Goal: Information Seeking & Learning: Learn about a topic

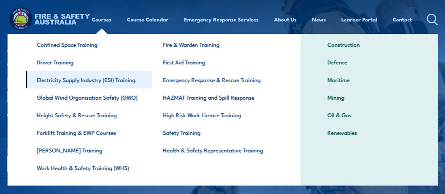
scroll to position [70, 0]
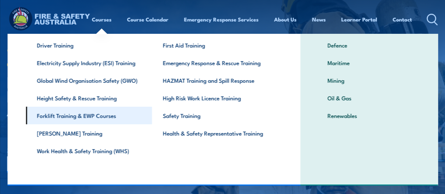
click at [82, 117] on link "Forklift Training & EWP Courses" at bounding box center [89, 115] width 126 height 18
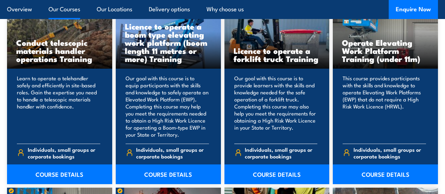
scroll to position [597, 0]
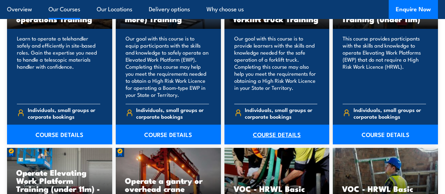
click at [277, 144] on link "COURSE DETAILS" at bounding box center [276, 134] width 105 height 20
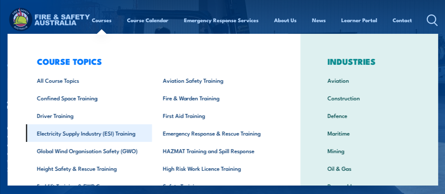
click at [84, 136] on link "Electricity Supply Industry (ESI) Training" at bounding box center [89, 133] width 126 height 18
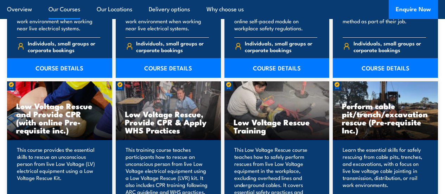
scroll to position [649, 0]
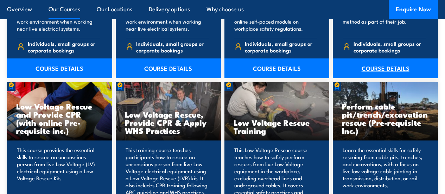
click at [381, 78] on link "COURSE DETAILS" at bounding box center [384, 68] width 105 height 20
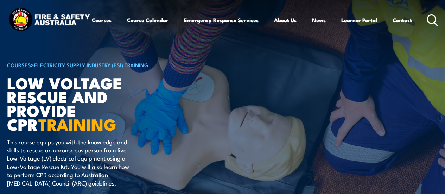
scroll to position [211, 0]
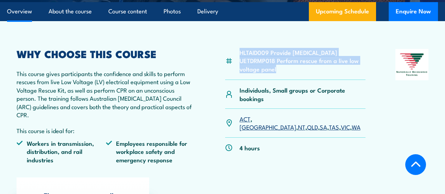
drag, startPoint x: 280, startPoint y: 94, endPoint x: 238, endPoint y: 67, distance: 49.6
click at [238, 67] on div "HLTAID009 Provide Cardiopulmonary Resuscitation UETDRMP018 Perform rescue from …" at bounding box center [295, 64] width 141 height 31
copy ul "HLTAID009 Provide Cardiopulmonary Resuscitation UETDRMP018 Perform rescue from …"
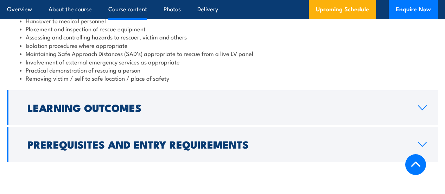
scroll to position [808, 0]
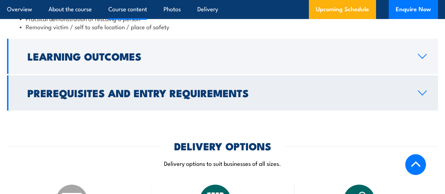
click at [155, 96] on h2 "Prerequisites and Entry Requirements" at bounding box center [216, 92] width 379 height 9
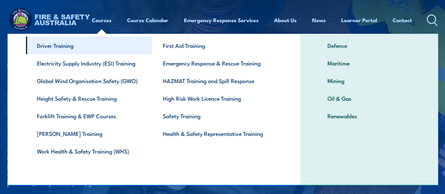
scroll to position [71, 0]
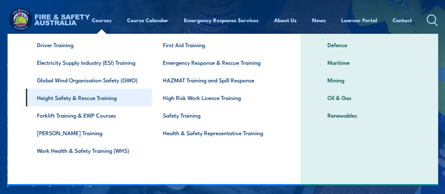
click at [100, 95] on link "Height Safety & Rescue Training" at bounding box center [89, 98] width 126 height 18
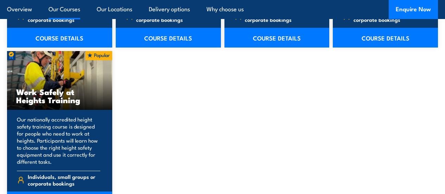
scroll to position [914, 0]
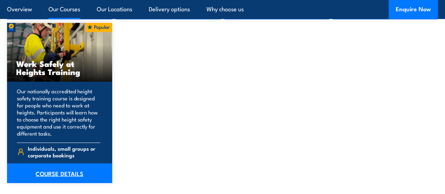
click at [57, 183] on link "COURSE DETAILS" at bounding box center [59, 173] width 105 height 20
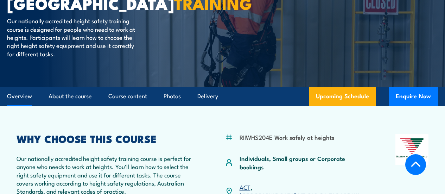
scroll to position [211, 0]
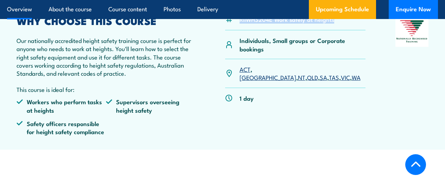
drag, startPoint x: 335, startPoint y: 33, endPoint x: 241, endPoint y: 38, distance: 94.3
click at [241, 30] on div "RIIWHS204E Work safely at heights" at bounding box center [295, 23] width 141 height 14
copy li "RIIWHS204E Work safely at heights"
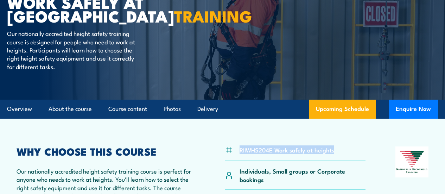
scroll to position [0, 0]
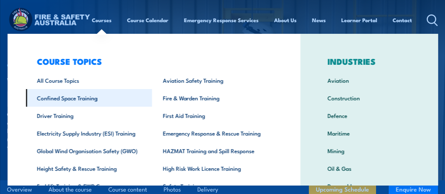
click at [75, 100] on link "Confined Space Training" at bounding box center [89, 98] width 126 height 18
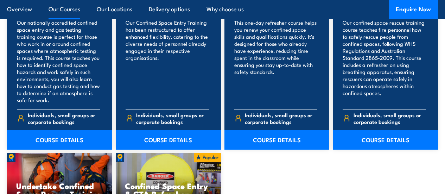
scroll to position [633, 0]
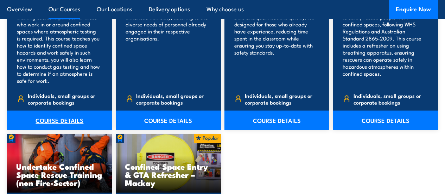
click at [72, 130] on link "COURSE DETAILS" at bounding box center [59, 120] width 105 height 20
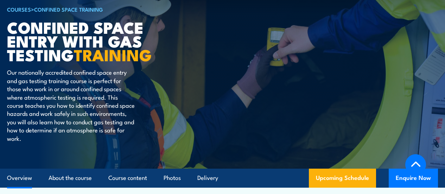
scroll to position [246, 0]
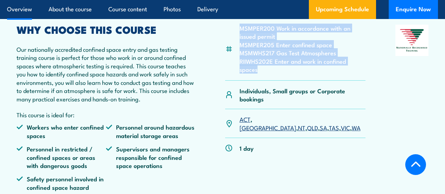
drag, startPoint x: 367, startPoint y: 79, endPoint x: 237, endPoint y: 41, distance: 134.9
click at [237, 41] on div "MSMPER200 Work in accordance with an issued permit MSMPER205 Enter confined spa…" at bounding box center [223, 115] width 412 height 180
copy ul "MSMPER200 Work in accordance with an issued permit MSMPER205 Enter confined spa…"
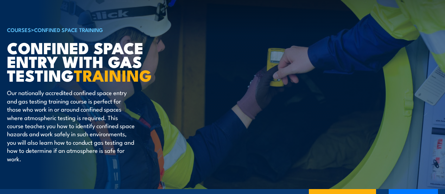
scroll to position [0, 0]
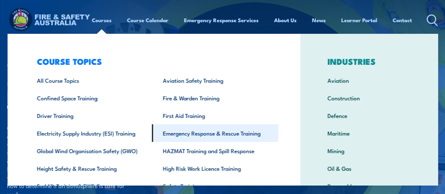
click at [208, 134] on link "Emergency Response & Rescue Training" at bounding box center [215, 133] width 126 height 18
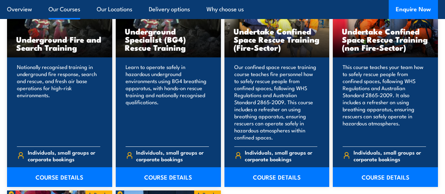
scroll to position [1300, 0]
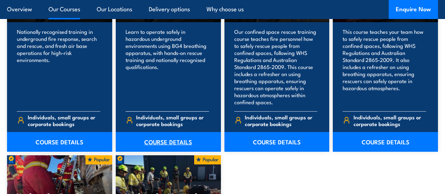
click at [185, 151] on link "COURSE DETAILS" at bounding box center [168, 142] width 105 height 20
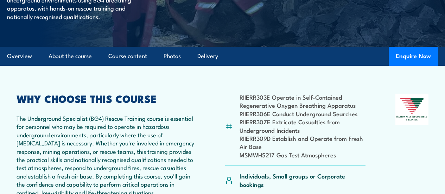
scroll to position [176, 0]
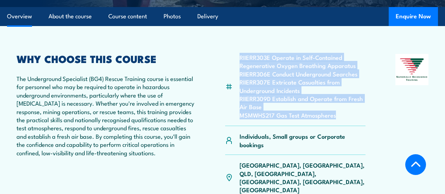
drag, startPoint x: 335, startPoint y: 134, endPoint x: 236, endPoint y: 73, distance: 116.5
click at [236, 73] on div "RIIERR303E Operate in Self-Contained Regenerative Oxygen Breathing Apparatus RI…" at bounding box center [295, 90] width 141 height 72
copy ul "RIIERR303E Operate in Self-Contained Regenerative Oxygen Breathing Apparatus RI…"
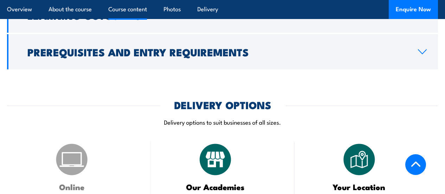
scroll to position [738, 0]
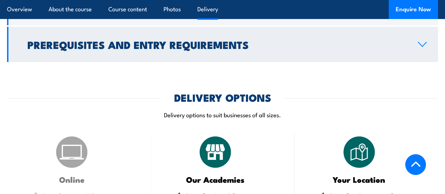
click at [203, 40] on h2 "Prerequisites and Entry Requirements" at bounding box center [216, 44] width 379 height 9
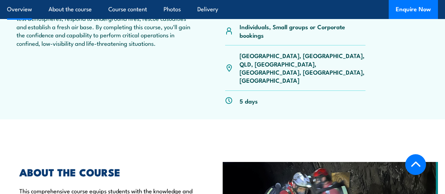
scroll to position [343, 0]
